Goal: Task Accomplishment & Management: Manage account settings

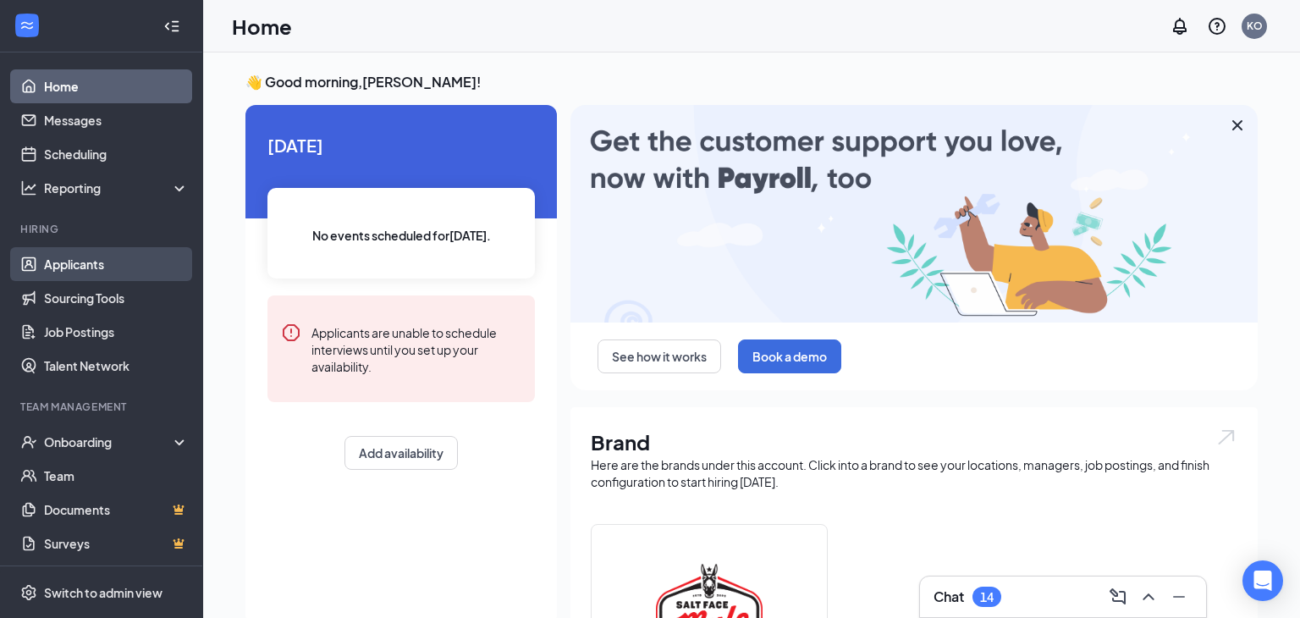
click at [82, 264] on link "Applicants" at bounding box center [116, 264] width 145 height 34
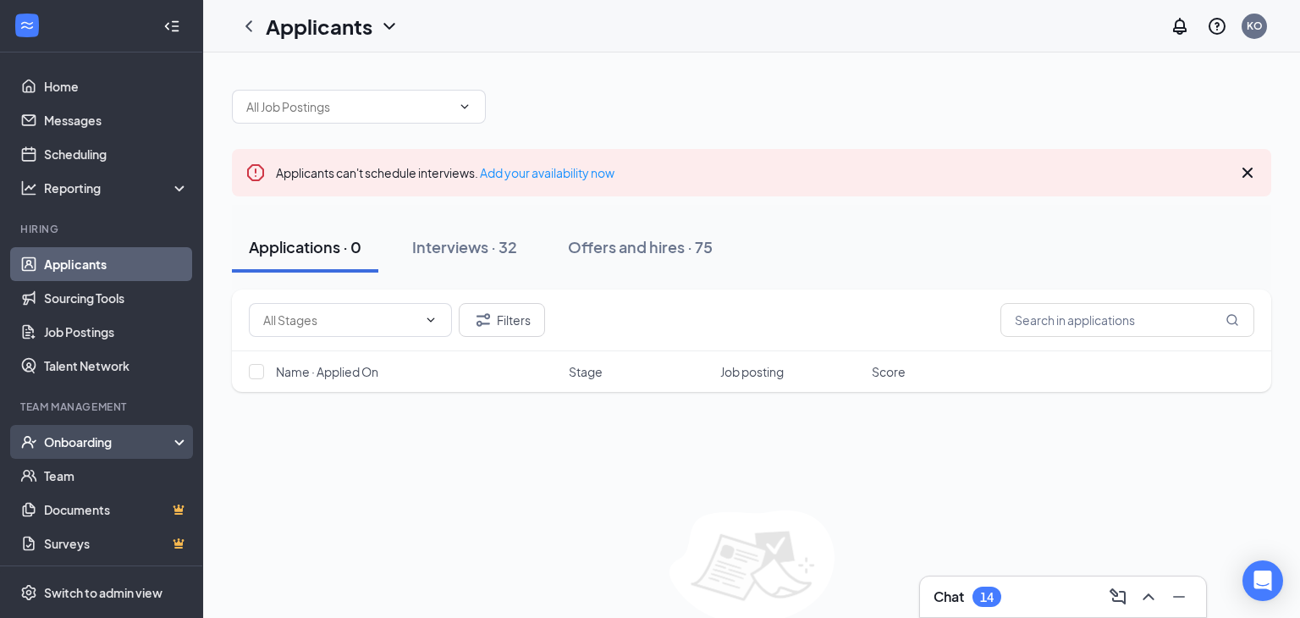
click at [70, 440] on div "Onboarding" at bounding box center [109, 441] width 130 height 17
click at [68, 477] on link "Overview" at bounding box center [116, 476] width 145 height 34
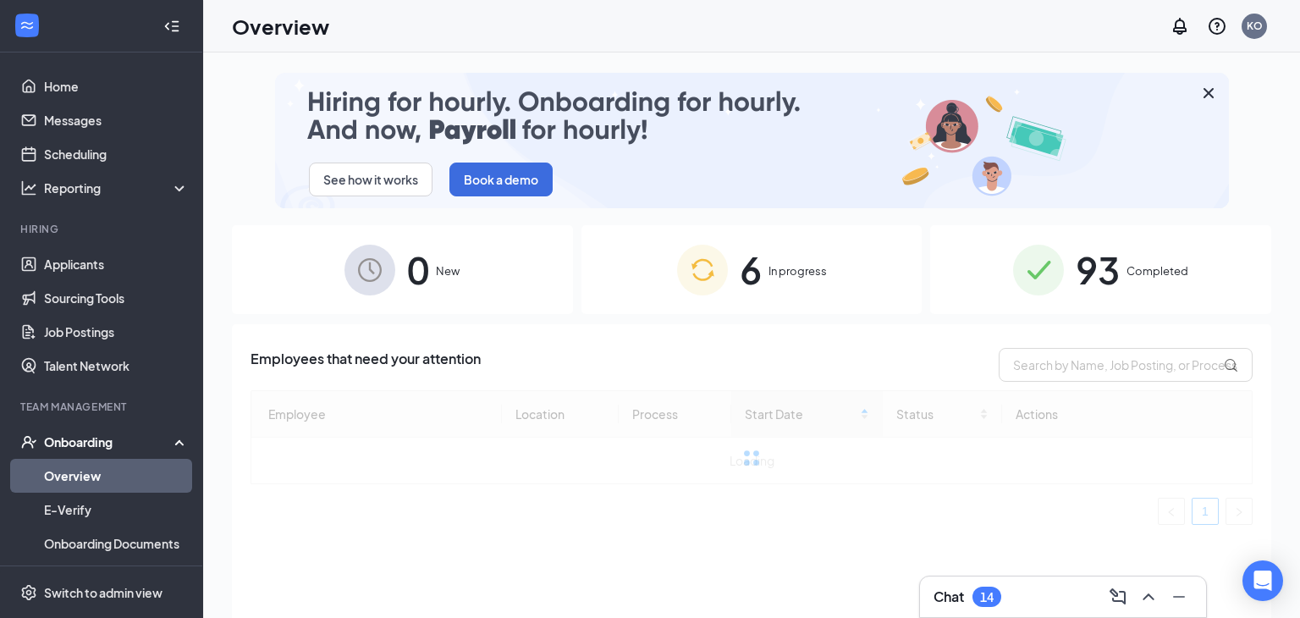
click at [720, 273] on img at bounding box center [702, 270] width 51 height 51
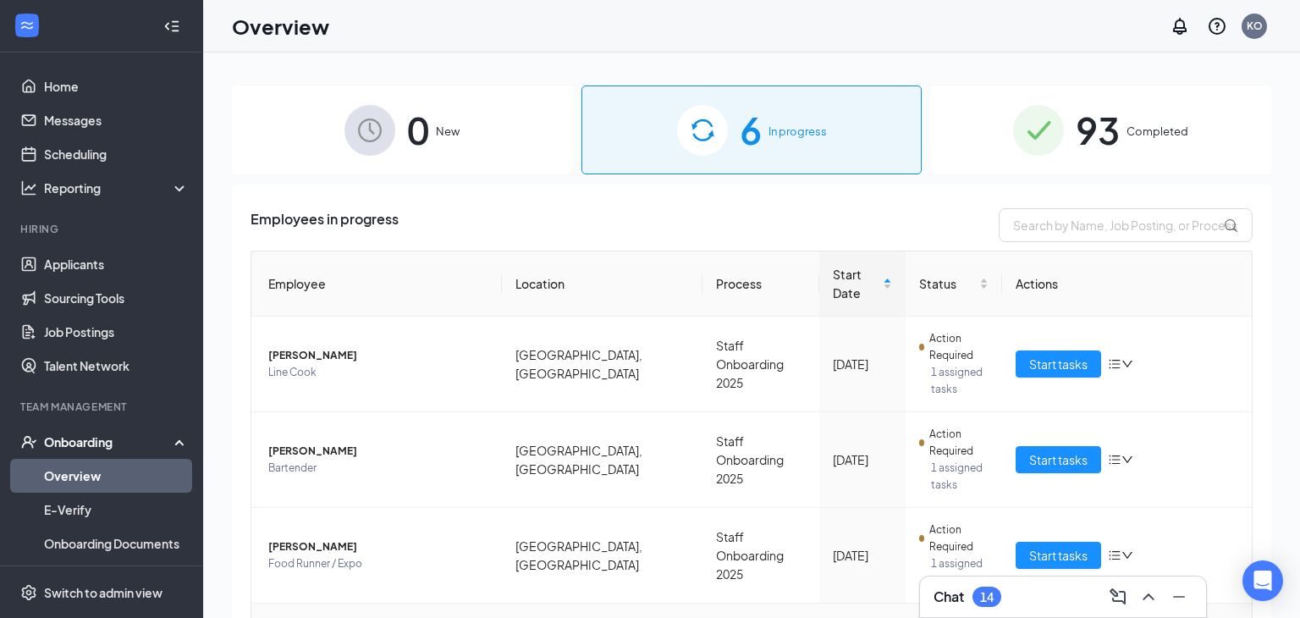
scroll to position [247, 0]
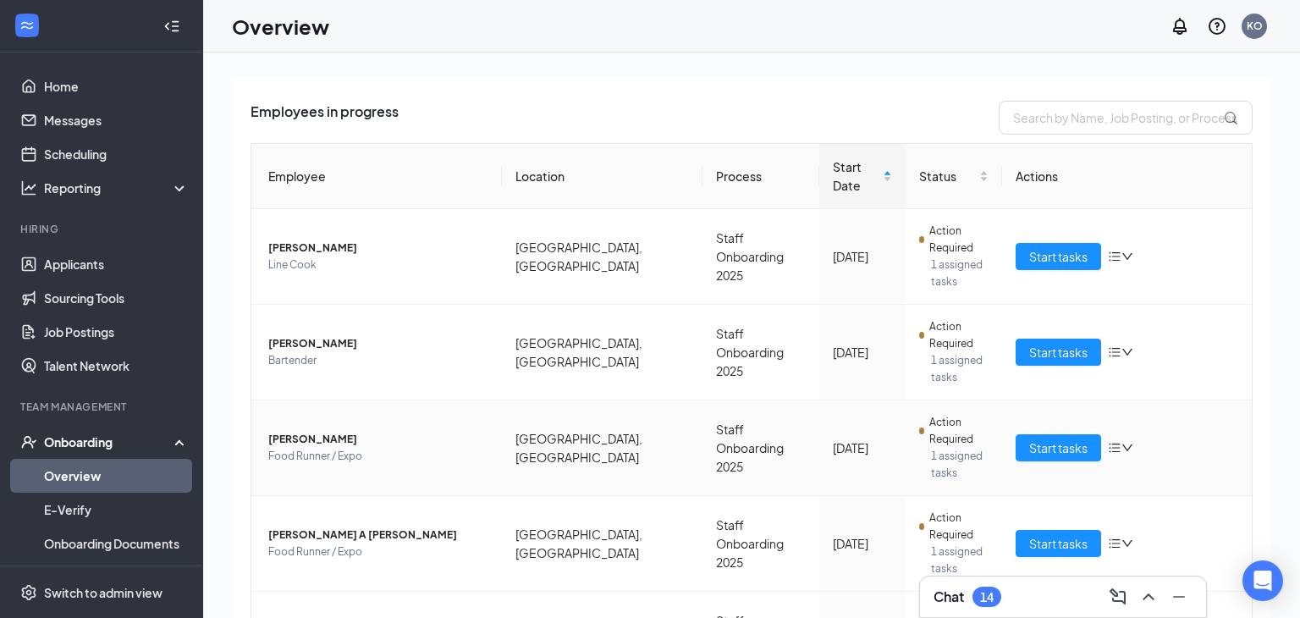
click at [316, 431] on span "[PERSON_NAME]" at bounding box center [378, 439] width 220 height 17
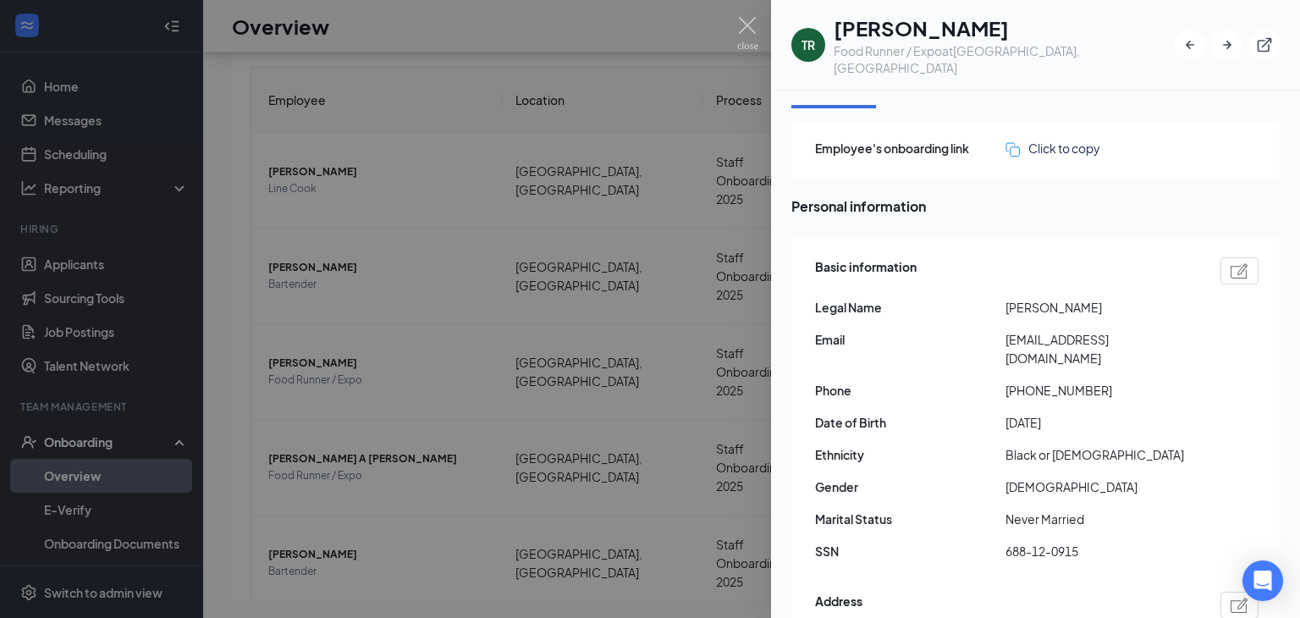
scroll to position [31, 0]
click at [678, 519] on div at bounding box center [650, 309] width 1300 height 618
